Goal: Task Accomplishment & Management: Manage account settings

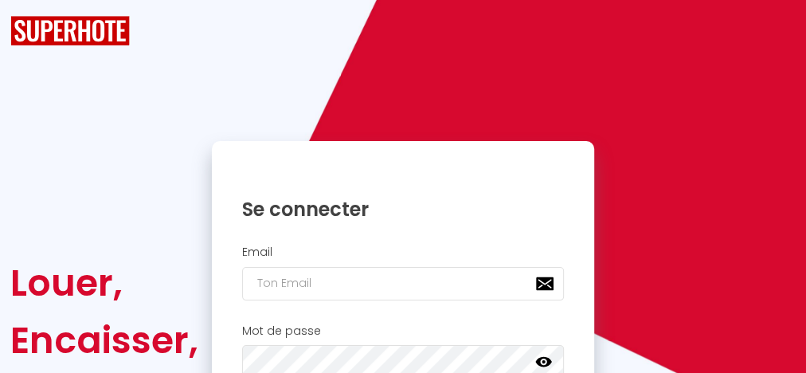
checkbox input "true"
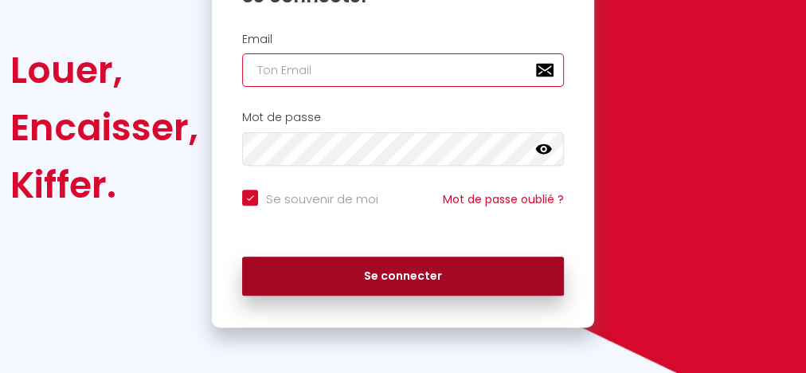
type input "[EMAIL_ADDRESS][DOMAIN_NAME]"
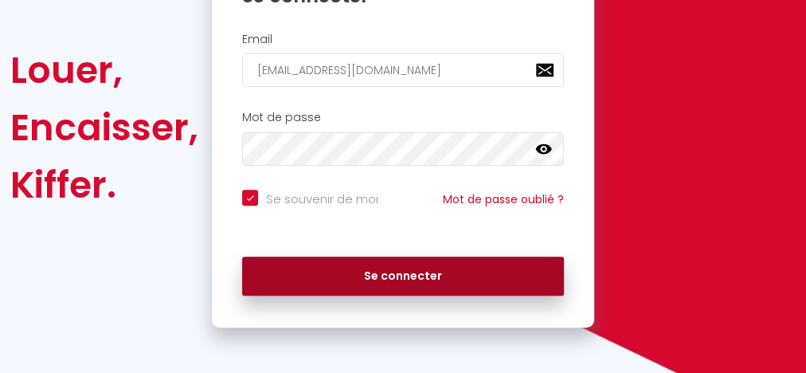
click at [365, 289] on button "Se connecter" at bounding box center [403, 276] width 322 height 40
checkbox input "true"
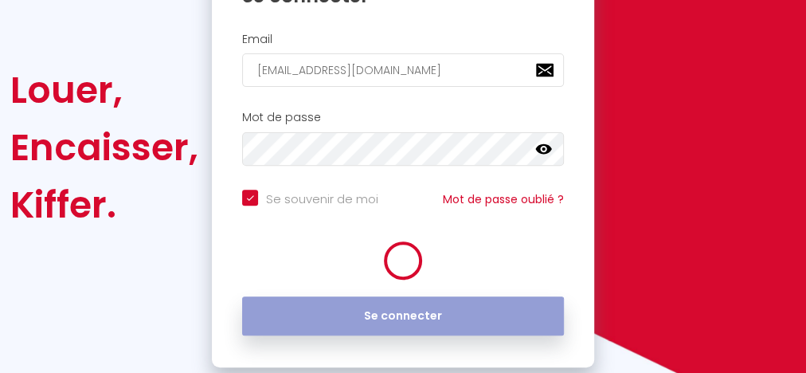
scroll to position [263, 0]
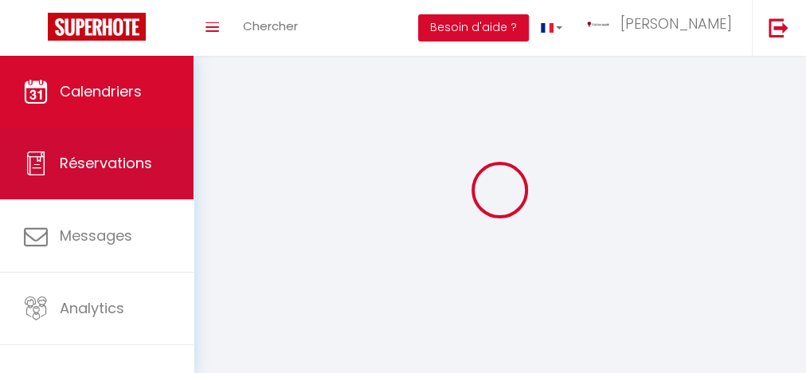
select select
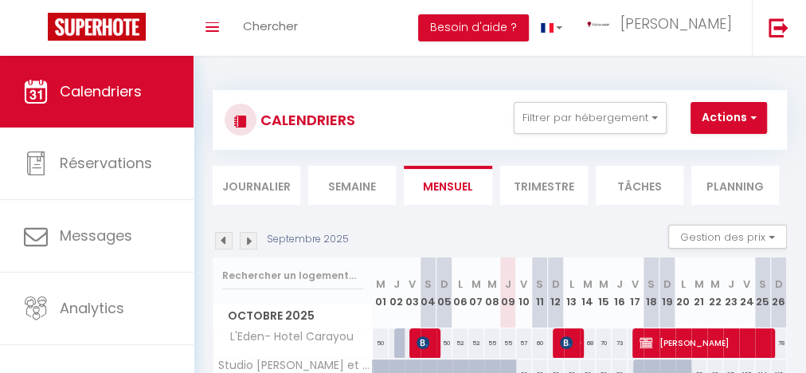
select select
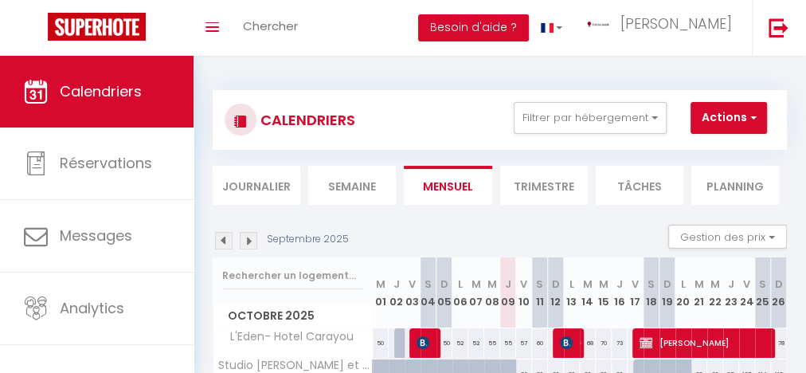
select select
click at [665, 335] on span "[PERSON_NAME]" at bounding box center [705, 342] width 133 height 30
select select "OK"
select select "KO"
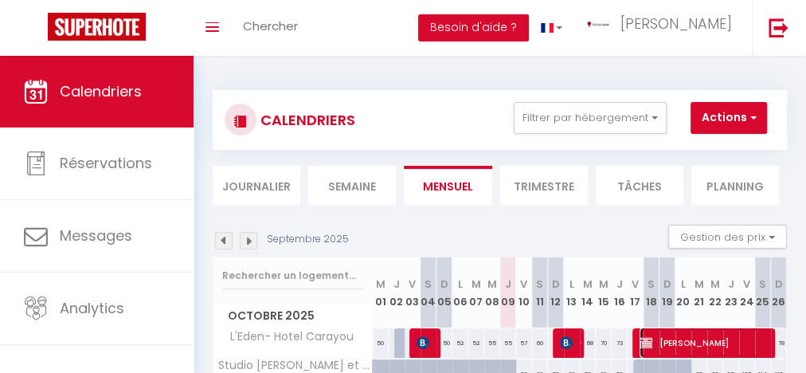
select select "0"
select select "1"
select select
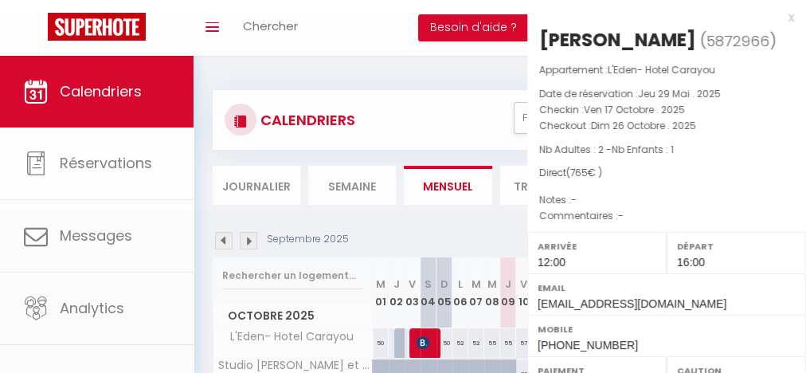
select select "27197"
select select "42190"
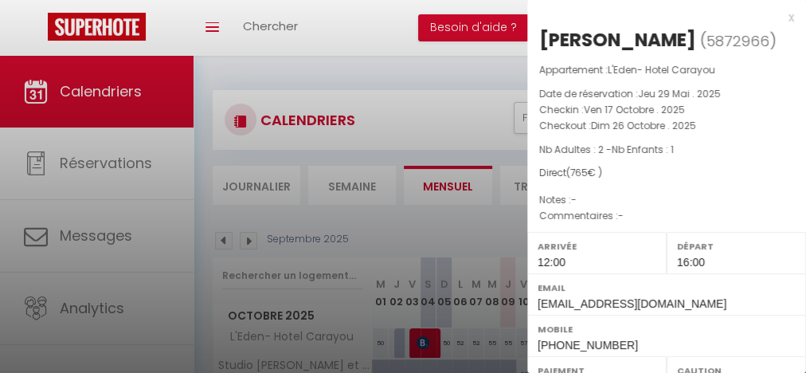
click at [780, 16] on div "x" at bounding box center [660, 17] width 267 height 19
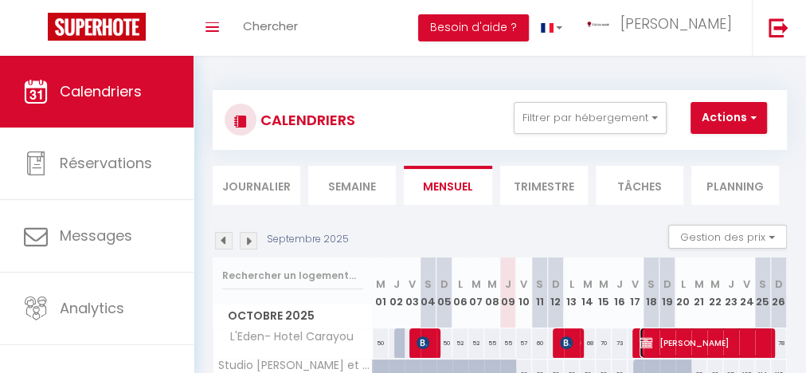
scroll to position [90, 0]
